Goal: Task Accomplishment & Management: Manage account settings

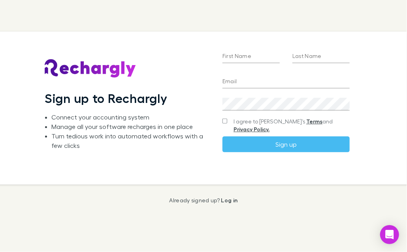
click at [245, 51] on input "First Name" at bounding box center [250, 57] width 57 height 13
type input "*******"
type input "********"
click at [229, 81] on input "Email" at bounding box center [285, 82] width 127 height 13
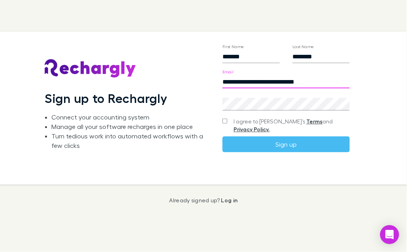
type input "**********"
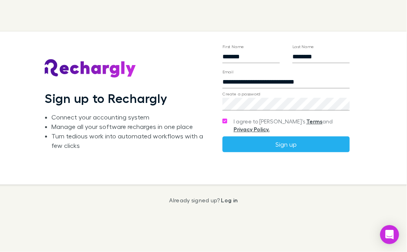
click at [285, 143] on button "Sign up" at bounding box center [285, 145] width 127 height 16
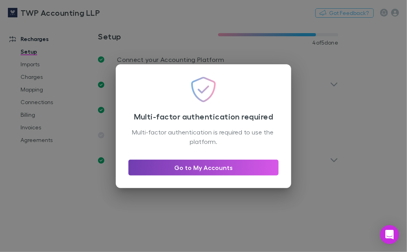
click at [201, 169] on link "Go to My Accounts" at bounding box center [203, 168] width 150 height 16
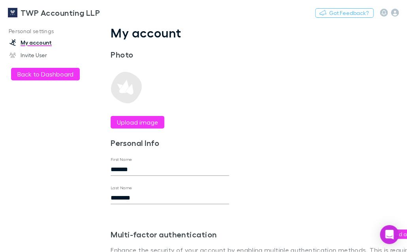
click at [41, 45] on link "My account" at bounding box center [49, 42] width 94 height 13
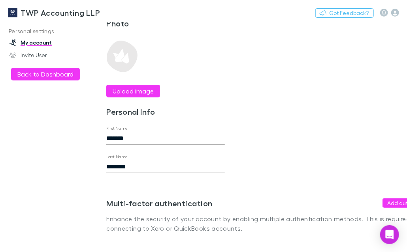
scroll to position [37, 0]
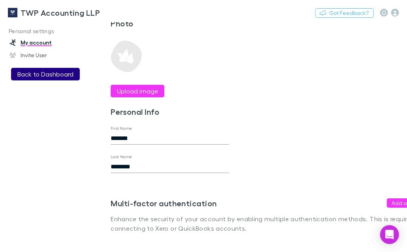
click at [33, 72] on button "Back to Dashboard" at bounding box center [45, 74] width 69 height 13
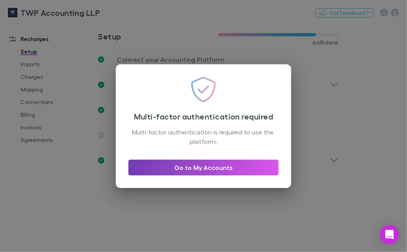
click at [219, 167] on link "Go to My Accounts" at bounding box center [203, 168] width 150 height 16
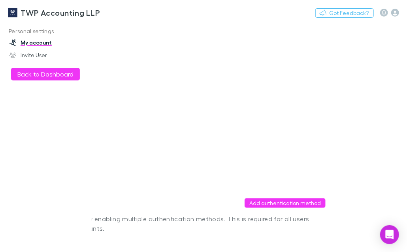
scroll to position [37, 167]
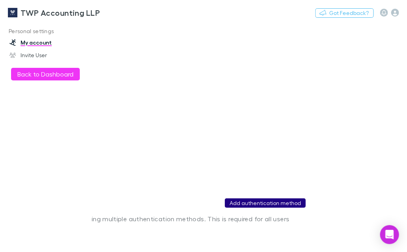
click at [258, 199] on button "Add authentication method" at bounding box center [265, 203] width 81 height 9
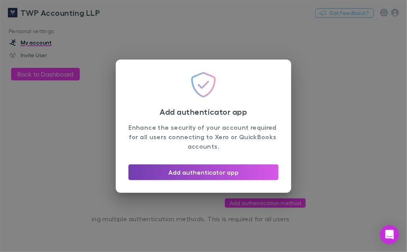
click at [218, 174] on button "Add authenticator app" at bounding box center [203, 173] width 150 height 16
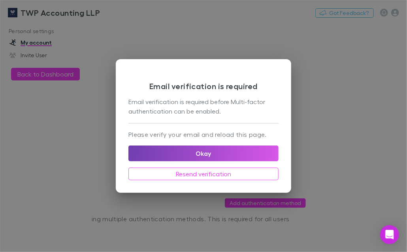
click at [208, 155] on button "Okay" at bounding box center [203, 154] width 150 height 16
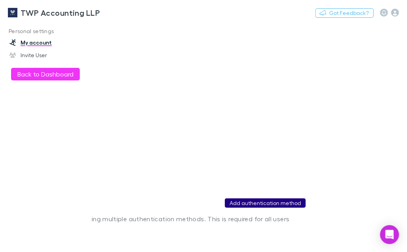
click at [258, 199] on button "Add authentication method" at bounding box center [265, 203] width 81 height 9
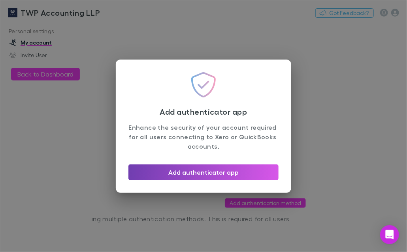
click at [223, 174] on button "Add authenticator app" at bounding box center [203, 173] width 150 height 16
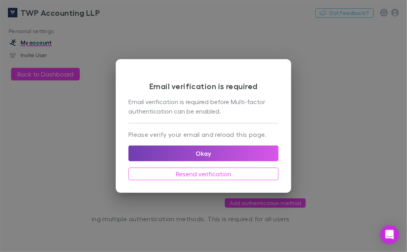
click at [206, 154] on button "Okay" at bounding box center [203, 154] width 150 height 16
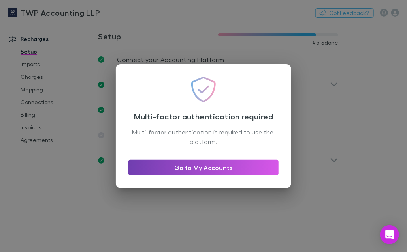
click at [205, 166] on link "Go to My Accounts" at bounding box center [203, 168] width 150 height 16
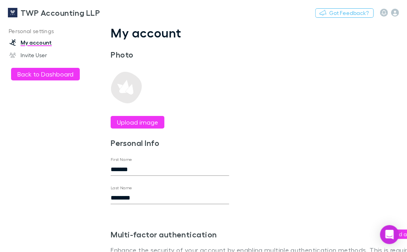
scroll to position [37, 0]
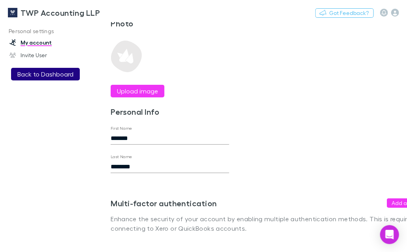
click at [40, 72] on button "Back to Dashboard" at bounding box center [45, 74] width 69 height 13
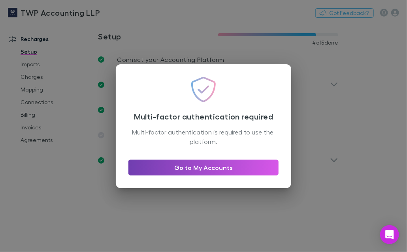
click at [179, 167] on link "Go to My Accounts" at bounding box center [203, 168] width 150 height 16
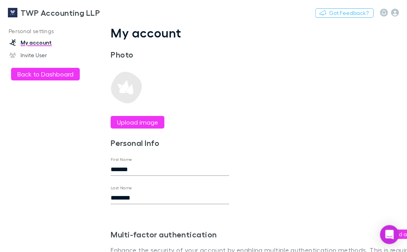
scroll to position [37, 0]
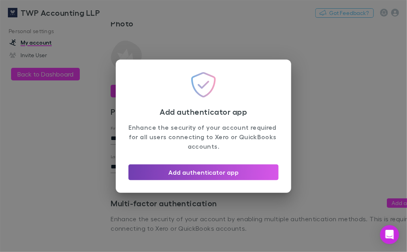
click at [177, 177] on button "Add authenticator app" at bounding box center [203, 173] width 150 height 16
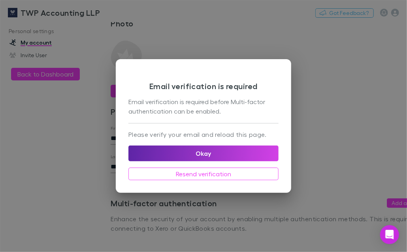
click at [160, 120] on div "Email verification is required Email verification is required before Multi-fact…" at bounding box center [203, 97] width 150 height 51
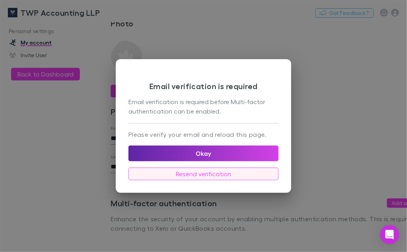
click at [201, 173] on button "Resend verification" at bounding box center [203, 174] width 150 height 13
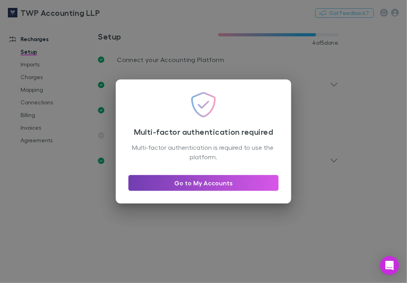
click at [199, 183] on link "Go to My Accounts" at bounding box center [203, 183] width 150 height 16
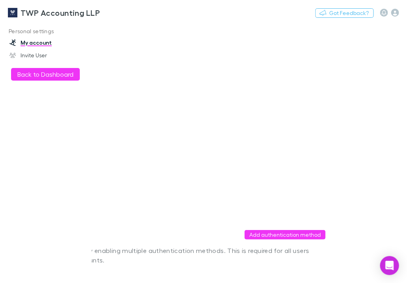
scroll to position [0, 167]
click at [233, 235] on button "Add authentication method" at bounding box center [265, 234] width 81 height 9
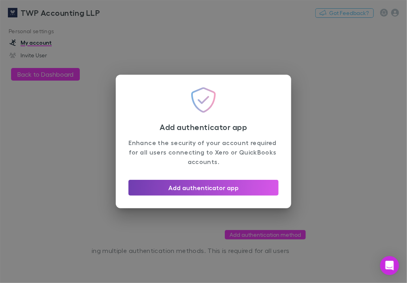
click at [188, 187] on button "Add authenticator app" at bounding box center [203, 188] width 150 height 16
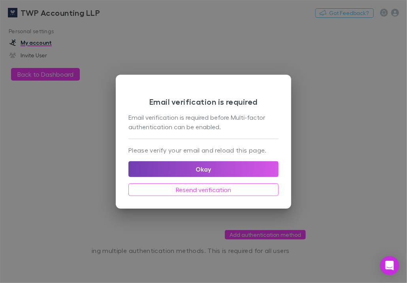
click at [195, 167] on button "Okay" at bounding box center [203, 169] width 150 height 16
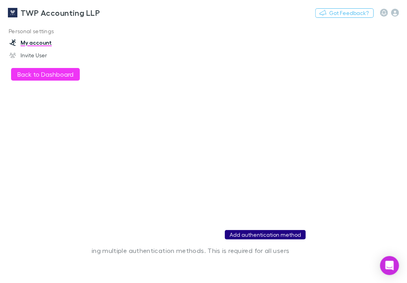
click at [258, 238] on button "Add authentication method" at bounding box center [265, 234] width 81 height 9
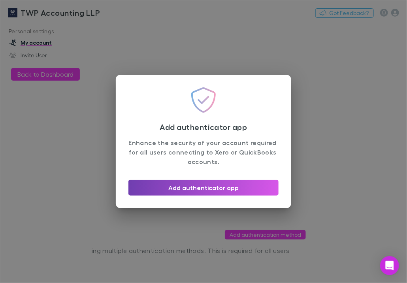
click at [219, 187] on button "Add authenticator app" at bounding box center [203, 188] width 150 height 16
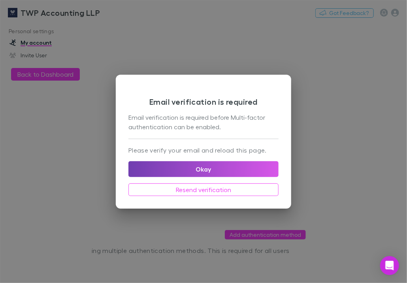
click at [212, 172] on button "Okay" at bounding box center [203, 169] width 150 height 16
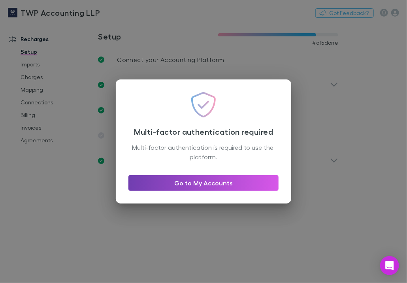
click at [226, 185] on link "Go to My Accounts" at bounding box center [203, 183] width 150 height 16
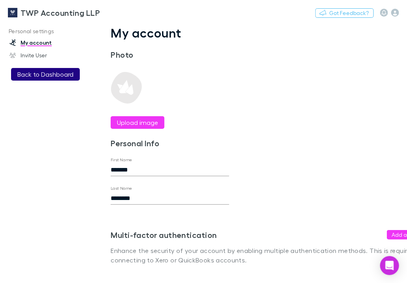
click at [52, 75] on button "Back to Dashboard" at bounding box center [45, 74] width 69 height 13
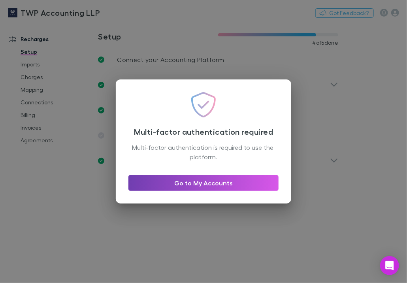
click at [183, 179] on link "Go to My Accounts" at bounding box center [203, 183] width 150 height 16
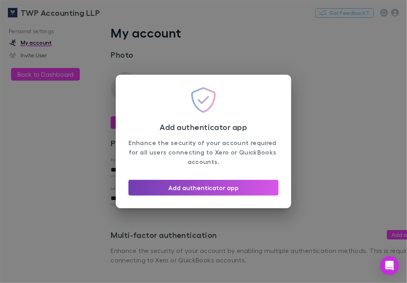
click at [220, 187] on button "Add authenticator app" at bounding box center [203, 188] width 150 height 16
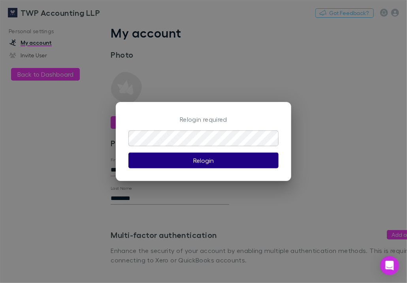
click at [192, 164] on button "Relogin" at bounding box center [203, 160] width 150 height 16
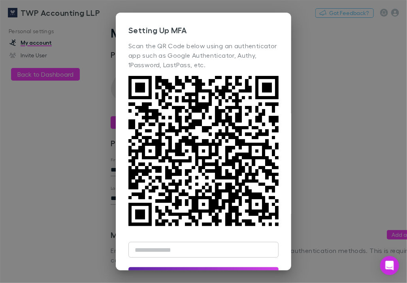
scroll to position [25, 0]
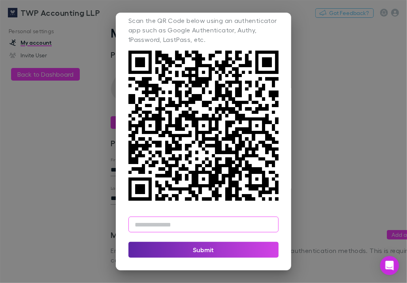
click at [146, 226] on input "text" at bounding box center [203, 224] width 150 height 16
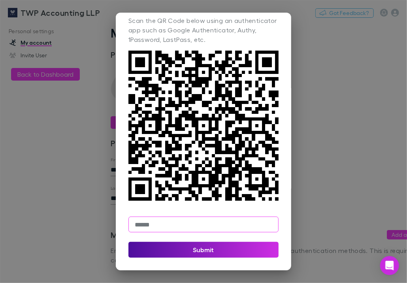
type input "******"
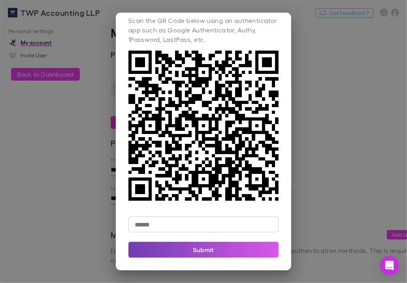
click at [218, 249] on button "Submit" at bounding box center [203, 250] width 150 height 16
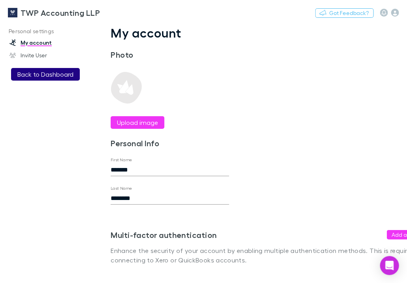
click at [53, 72] on button "Back to Dashboard" at bounding box center [45, 74] width 69 height 13
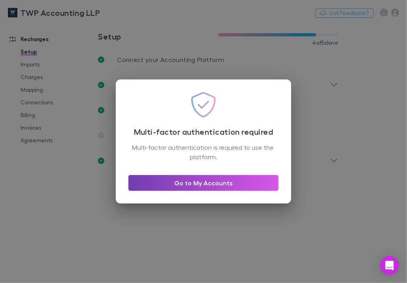
click at [192, 182] on link "Go to My Accounts" at bounding box center [203, 183] width 150 height 16
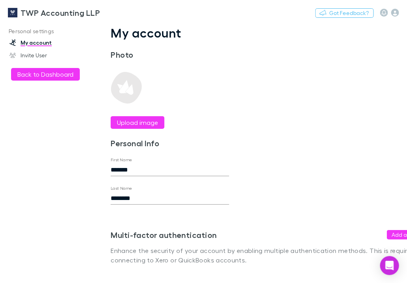
scroll to position [7, 0]
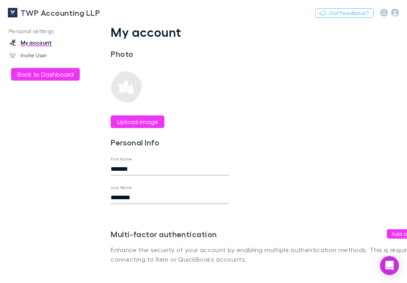
click at [34, 43] on link "My account" at bounding box center [49, 42] width 94 height 13
click at [52, 13] on h3 "TWP Accounting LLP" at bounding box center [60, 12] width 79 height 9
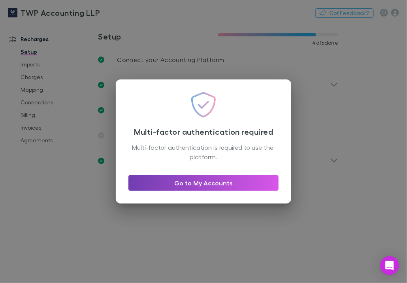
click at [194, 181] on link "Go to My Accounts" at bounding box center [203, 183] width 150 height 16
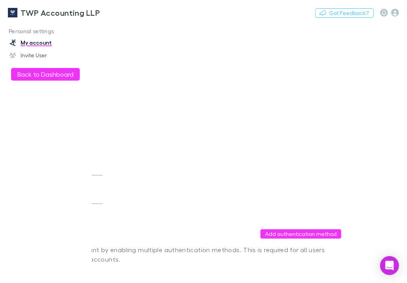
scroll to position [7, 167]
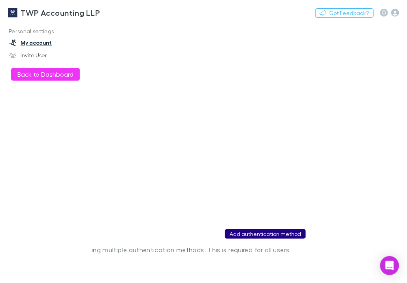
click at [276, 229] on button "Add authentication method" at bounding box center [265, 233] width 81 height 9
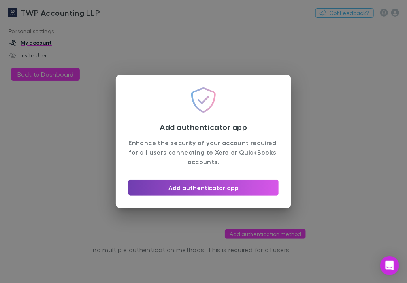
click at [215, 187] on button "Add authenticator app" at bounding box center [203, 188] width 150 height 16
